Goal: Task Accomplishment & Management: Use online tool/utility

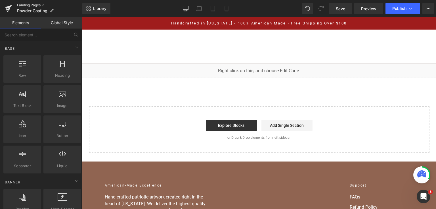
click at [35, 5] on link "Landing Pages" at bounding box center [49, 5] width 65 height 5
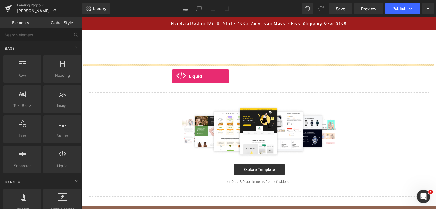
drag, startPoint x: 146, startPoint y: 176, endPoint x: 173, endPoint y: 76, distance: 102.7
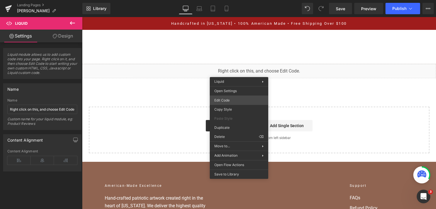
click at [239, 0] on div "Liquid You are previewing how the will restyle your page. You can not edit Elem…" at bounding box center [218, 0] width 436 height 0
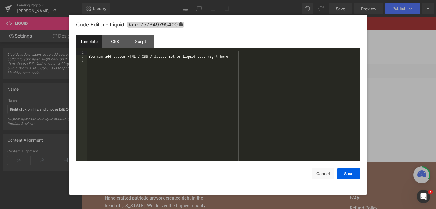
click at [234, 78] on div "You can add custom HTML / CSS / Javascript or Liquid code right here." at bounding box center [223, 110] width 273 height 119
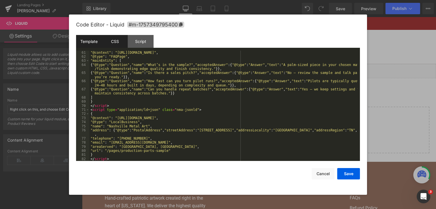
click at [113, 43] on div "CSS" at bounding box center [115, 41] width 26 height 13
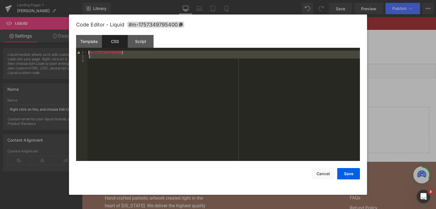
drag, startPoint x: 133, startPoint y: 70, endPoint x: 72, endPoint y: 34, distance: 71.2
click at [72, 34] on div "Code Editor - Liquid #m-1757349795400 Template CSS Script Data 61 62 63 64 65 6…" at bounding box center [218, 104] width 298 height 180
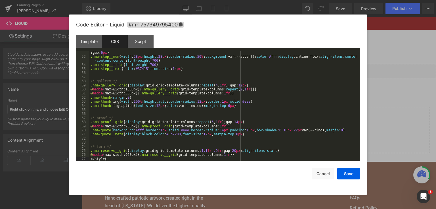
scroll to position [221, 0]
click at [137, 43] on div "Script" at bounding box center [141, 41] width 26 height 13
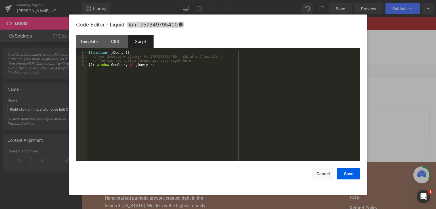
click at [156, 84] on div "( function ( jQuery ) { // var $module = jQuery('#m-1757349795400').children('.…" at bounding box center [223, 110] width 273 height 119
click at [163, 67] on div "( function ( jQuery ) { // var $module = jQuery('#m-1757349795400').children('.…" at bounding box center [223, 106] width 273 height 111
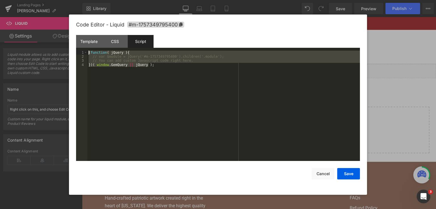
drag, startPoint x: 178, startPoint y: 68, endPoint x: 53, endPoint y: 38, distance: 128.4
click at [53, 38] on body "Liquid You are previewing how the will restyle your page. You can not edit Elem…" at bounding box center [218, 104] width 436 height 209
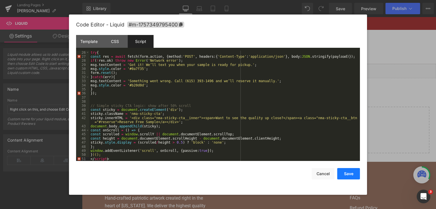
click at [340, 175] on button "Save" at bounding box center [348, 173] width 23 height 11
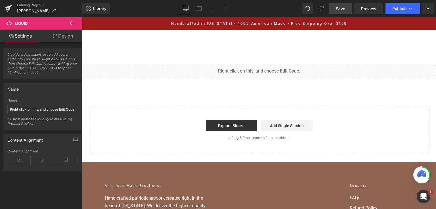
click at [349, 5] on link "Save" at bounding box center [340, 8] width 23 height 11
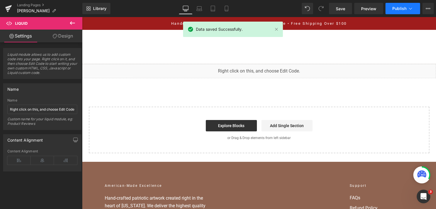
click at [390, 9] on button "Publish" at bounding box center [403, 8] width 35 height 11
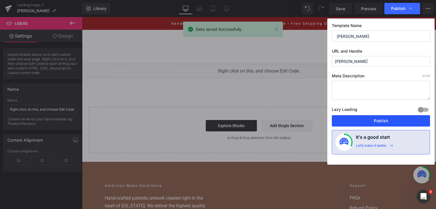
drag, startPoint x: 372, startPoint y: 122, endPoint x: 290, endPoint y: 105, distance: 83.9
click at [372, 122] on button "Publish" at bounding box center [381, 120] width 98 height 11
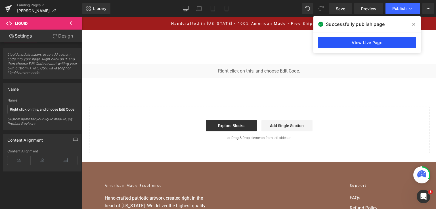
click at [341, 45] on link "View Live Page" at bounding box center [367, 42] width 98 height 11
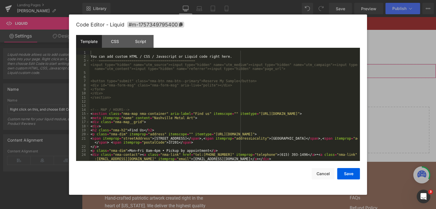
click at [258, 0] on div "Liquid You are previewing how the will restyle your page. You can not edit Elem…" at bounding box center [218, 0] width 436 height 0
click at [243, 95] on div "You can add custom HTML / CSS / Javascript or Liquid code right here. <!-- ====…" at bounding box center [223, 110] width 268 height 119
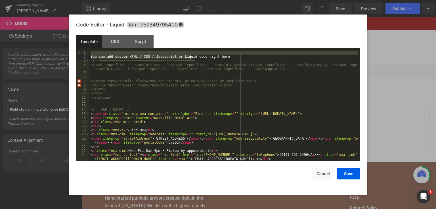
drag, startPoint x: 231, startPoint y: 55, endPoint x: 192, endPoint y: 59, distance: 39.4
click at [189, 57] on div "You can add custom HTML / CSS / Javascript or Liquid code right here. <!-- ====…" at bounding box center [223, 110] width 268 height 119
click at [210, 62] on div "You can add custom HTML / CSS / Javascript or Liquid code right here. <!-- ====…" at bounding box center [223, 110] width 268 height 119
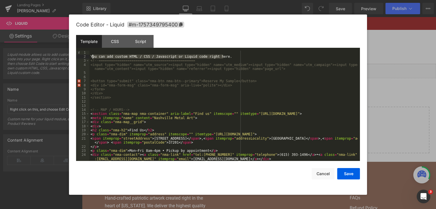
drag, startPoint x: 230, startPoint y: 56, endPoint x: 53, endPoint y: 56, distance: 177.3
click at [53, 56] on body "Liquid You are previewing how the will restyle your page. You can not edit Elem…" at bounding box center [218, 104] width 436 height 209
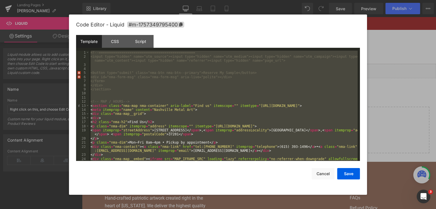
scroll to position [249, 0]
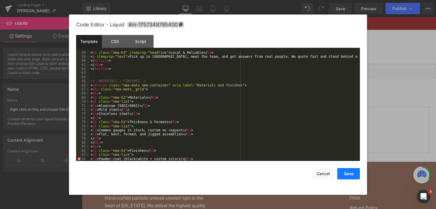
click at [349, 173] on button "Save" at bounding box center [348, 173] width 23 height 11
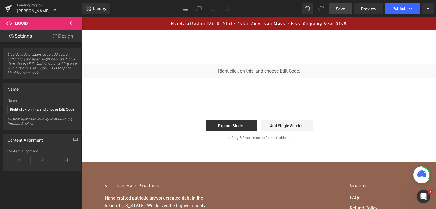
click at [338, 5] on link "Save" at bounding box center [340, 8] width 23 height 11
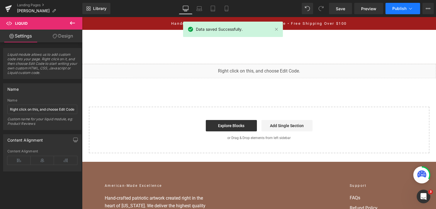
click at [399, 9] on span "Publish" at bounding box center [400, 8] width 14 height 5
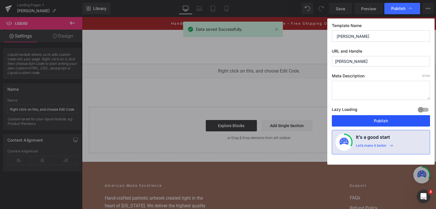
click at [387, 116] on button "Publish" at bounding box center [381, 120] width 98 height 11
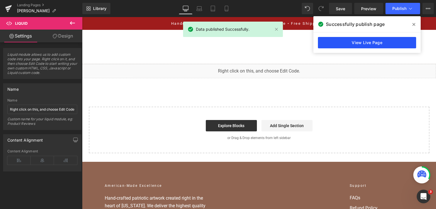
click at [382, 39] on link "View Live Page" at bounding box center [367, 42] width 98 height 11
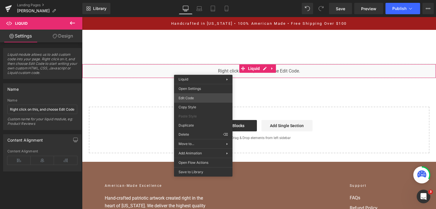
click at [200, 0] on div "Liquid You are previewing how the will restyle your page. You can not edit Elem…" at bounding box center [218, 0] width 436 height 0
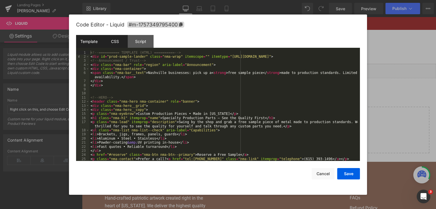
click at [124, 37] on div "CSS" at bounding box center [115, 41] width 26 height 13
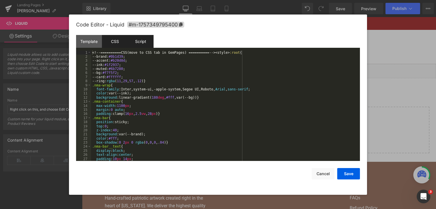
click at [143, 36] on div "Script" at bounding box center [141, 41] width 26 height 13
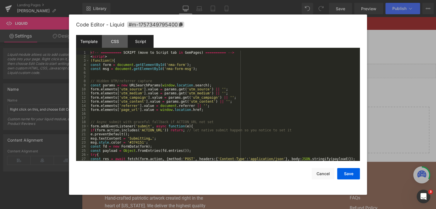
click at [92, 38] on div "Template" at bounding box center [89, 41] width 26 height 13
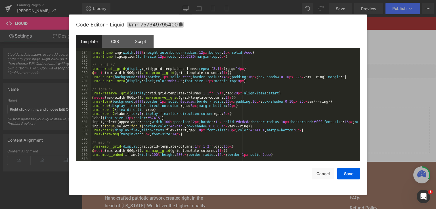
scroll to position [1313, 0]
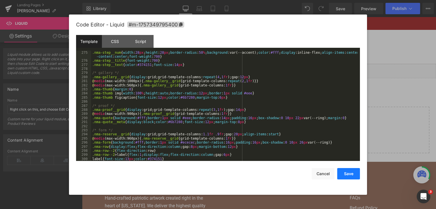
click at [356, 170] on button "Save" at bounding box center [348, 173] width 23 height 11
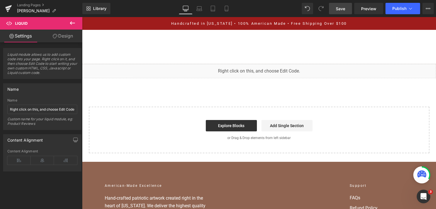
click at [343, 10] on span "Save" at bounding box center [340, 9] width 9 height 6
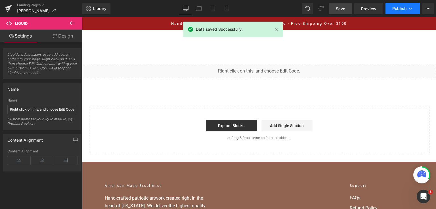
click at [397, 7] on span "Publish" at bounding box center [400, 8] width 14 height 5
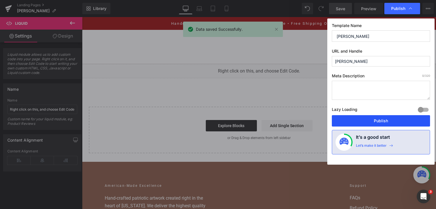
click at [384, 123] on button "Publish" at bounding box center [381, 120] width 98 height 11
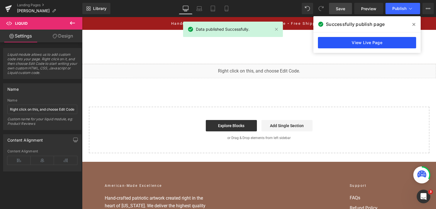
click at [328, 40] on link "View Live Page" at bounding box center [367, 42] width 98 height 11
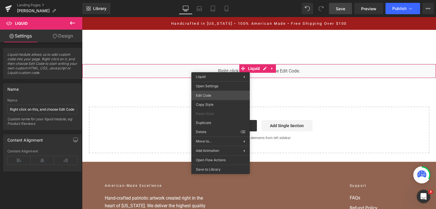
click at [218, 0] on div "Liquid You are previewing how the will restyle your page. You can not edit Elem…" at bounding box center [218, 0] width 436 height 0
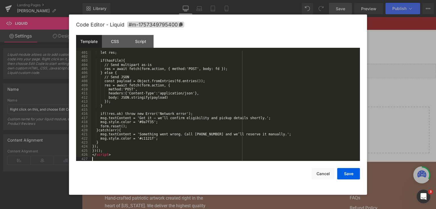
scroll to position [1767, 0]
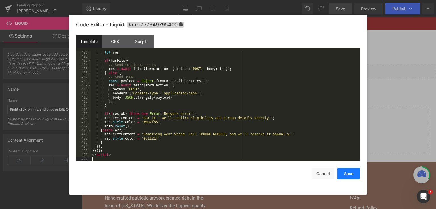
click at [342, 176] on button "Save" at bounding box center [348, 173] width 23 height 11
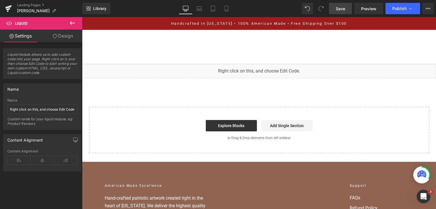
click at [345, 9] on span "Save" at bounding box center [340, 9] width 9 height 6
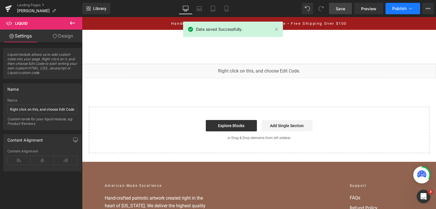
click at [398, 8] on span "Publish" at bounding box center [400, 8] width 14 height 5
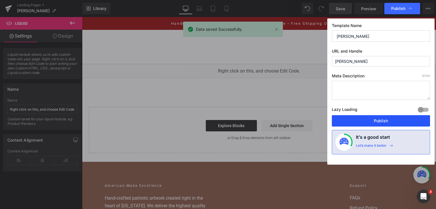
click at [370, 118] on button "Publish" at bounding box center [381, 120] width 98 height 11
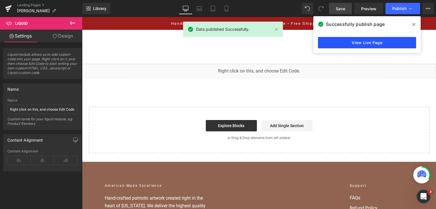
click at [348, 40] on link "View Live Page" at bounding box center [367, 42] width 98 height 11
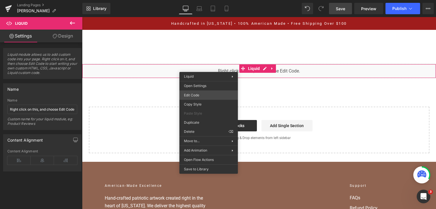
click at [201, 0] on div "Liquid You are previewing how the will restyle your page. You can not edit Elem…" at bounding box center [218, 0] width 436 height 0
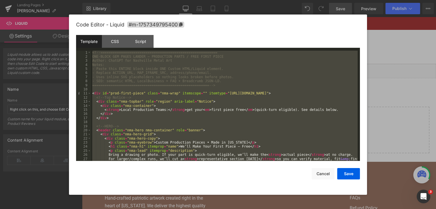
scroll to position [1734, 0]
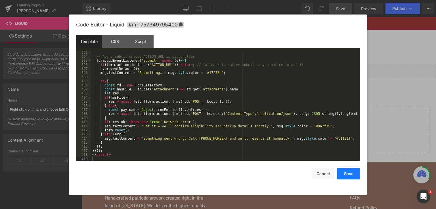
click at [348, 176] on button "Save" at bounding box center [348, 173] width 23 height 11
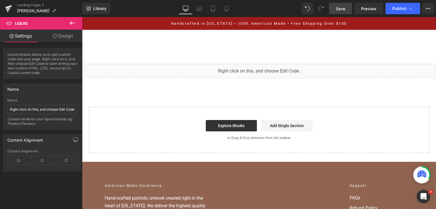
click at [343, 7] on span "Save" at bounding box center [340, 9] width 9 height 6
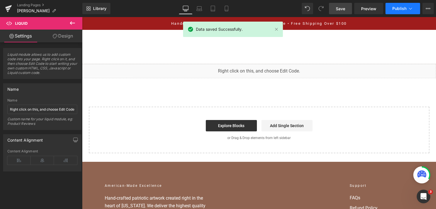
click at [408, 9] on button "Publish" at bounding box center [403, 8] width 35 height 11
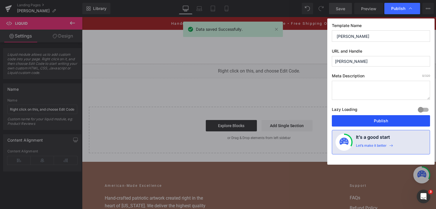
click at [385, 118] on button "Publish" at bounding box center [381, 120] width 98 height 11
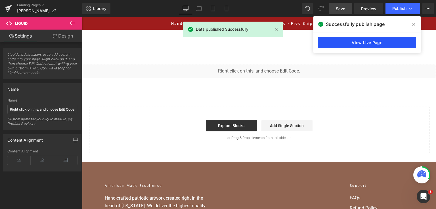
click at [372, 41] on link "View Live Page" at bounding box center [367, 42] width 98 height 11
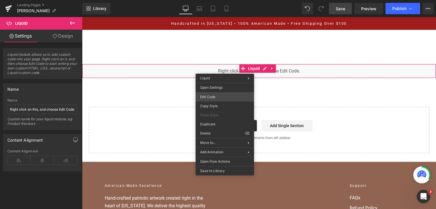
click at [222, 0] on div "Liquid You are previewing how the will restyle your page. You can not edit Elem…" at bounding box center [218, 0] width 436 height 0
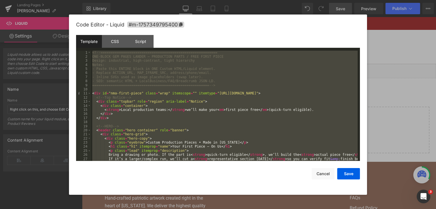
scroll to position [1767, 0]
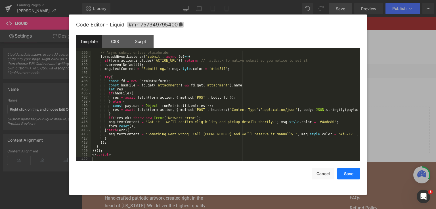
click at [345, 175] on button "Save" at bounding box center [348, 173] width 23 height 11
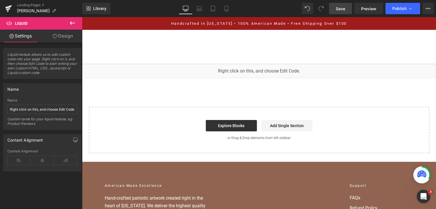
click at [345, 6] on span "Save" at bounding box center [340, 9] width 9 height 6
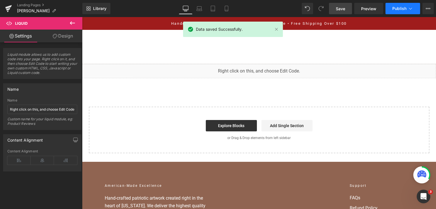
click at [395, 12] on button "Publish" at bounding box center [403, 8] width 35 height 11
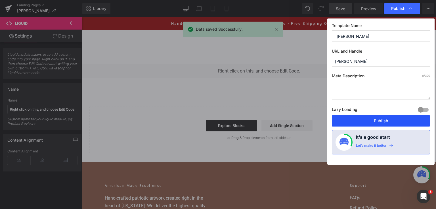
click at [382, 120] on button "Publish" at bounding box center [381, 120] width 98 height 11
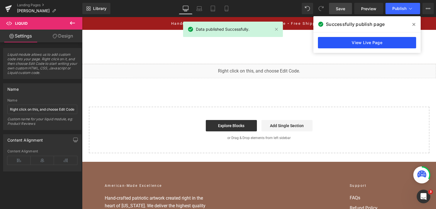
click at [377, 43] on link "View Live Page" at bounding box center [367, 42] width 98 height 11
